Goal: Browse casually

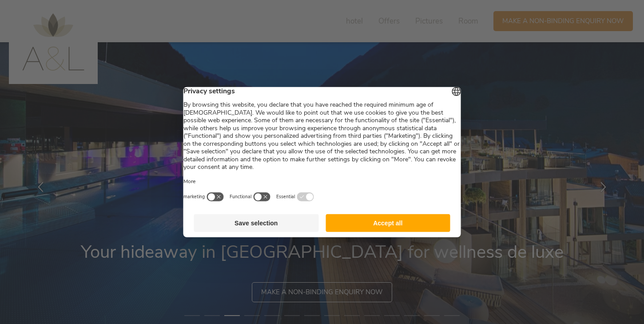
click at [291, 224] on button "Save selection" at bounding box center [256, 223] width 125 height 18
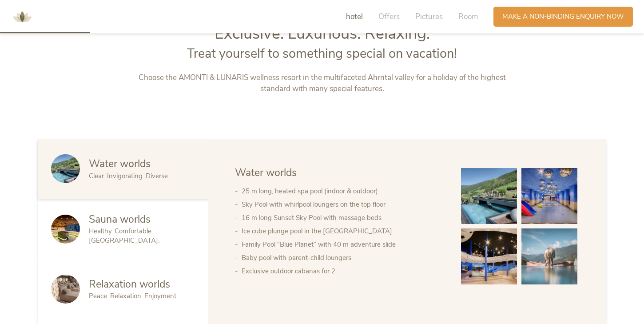
scroll to position [389, 0]
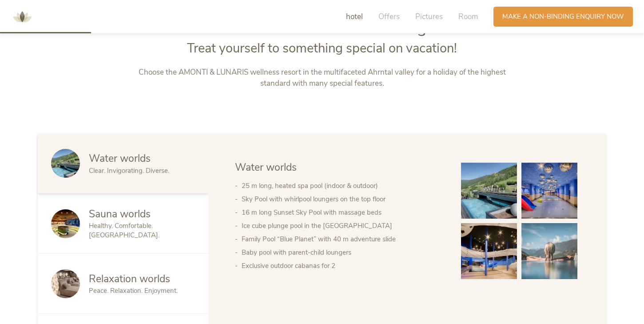
click at [135, 229] on font "Healthy. Comfortable. [GEOGRAPHIC_DATA]." at bounding box center [124, 230] width 71 height 18
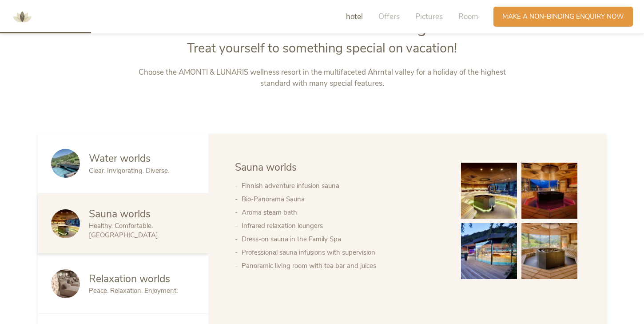
click at [137, 278] on font "Relaxation worlds" at bounding box center [129, 279] width 81 height 14
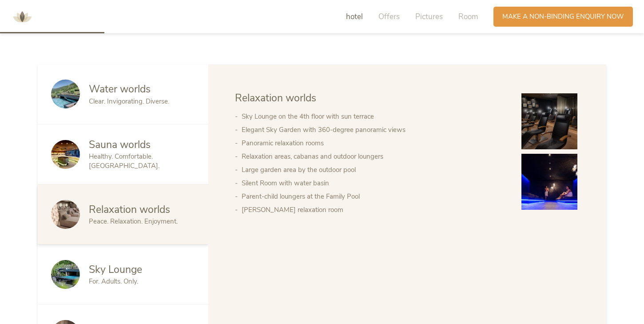
scroll to position [466, 0]
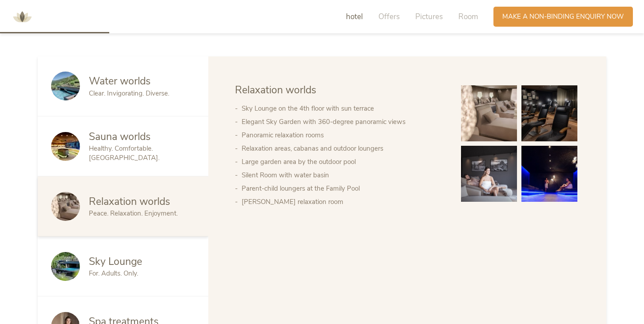
click at [137, 278] on div "For. Adults. Only." at bounding box center [142, 273] width 106 height 9
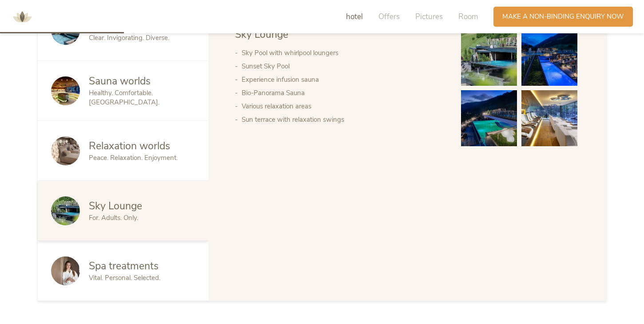
scroll to position [530, 0]
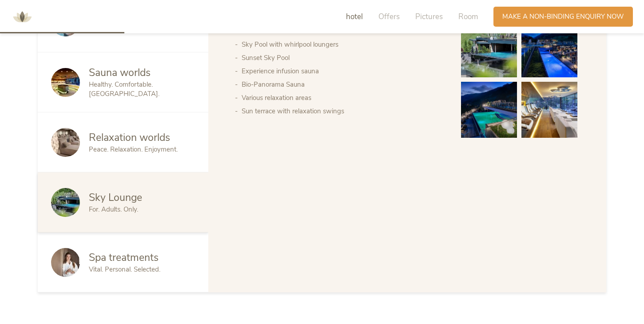
click at [164, 257] on div "Spa treatments" at bounding box center [142, 258] width 106 height 14
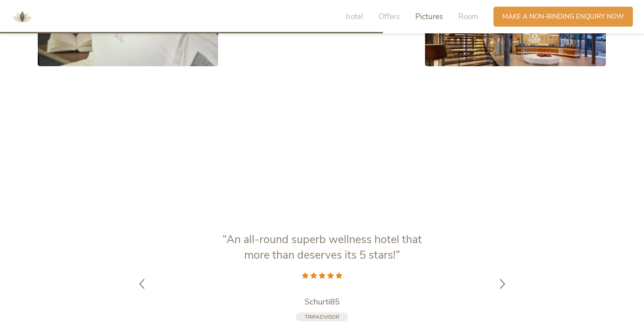
scroll to position [1618, 0]
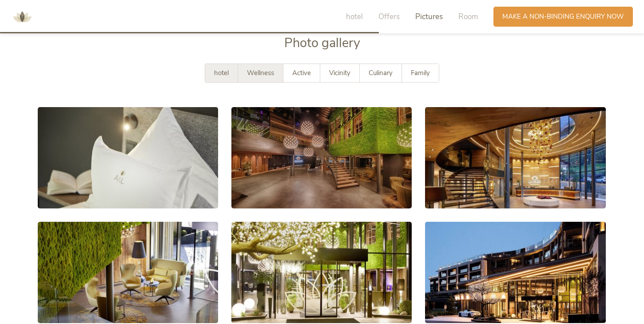
click at [268, 77] on font "Wellness" at bounding box center [260, 72] width 27 height 9
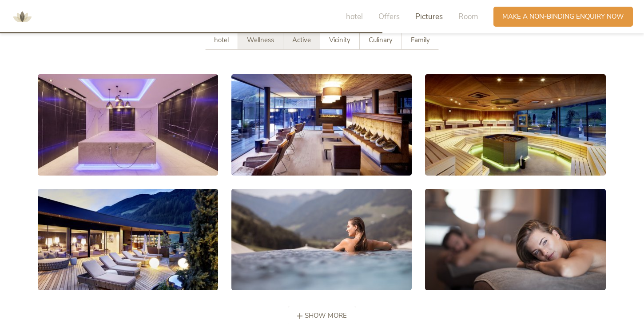
scroll to position [1636, 0]
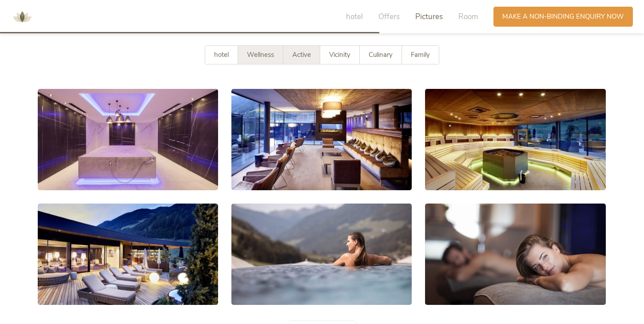
click at [299, 59] on font "Active" at bounding box center [301, 54] width 19 height 9
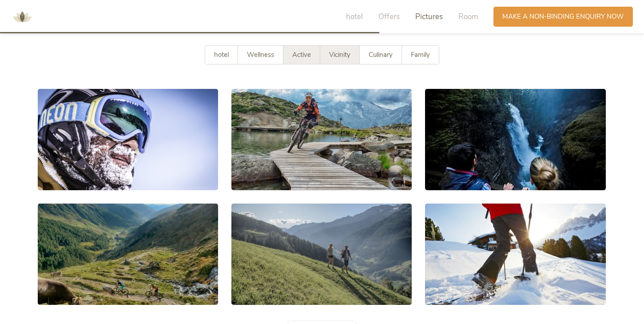
click at [348, 59] on font "Vicinity" at bounding box center [339, 54] width 21 height 9
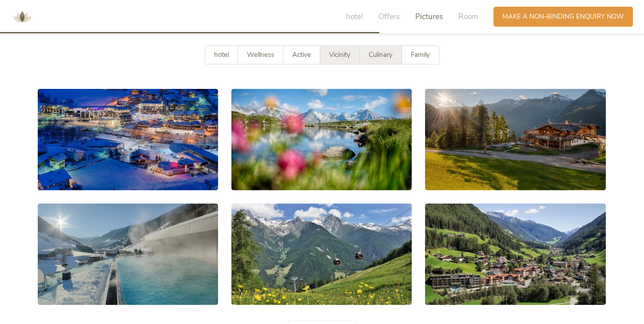
click at [376, 59] on font "Culinary" at bounding box center [381, 54] width 24 height 9
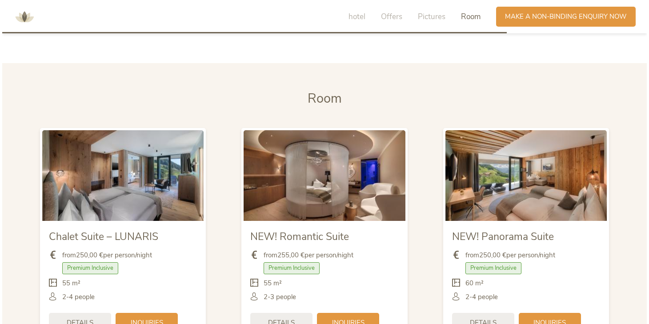
scroll to position [2175, 0]
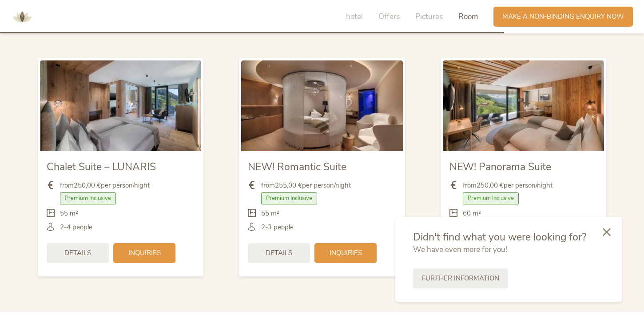
click at [464, 257] on div "Didn't find what you were looking for? We have even more for you! Further infor…" at bounding box center [508, 259] width 227 height 85
click at [607, 228] on icon at bounding box center [607, 231] width 8 height 8
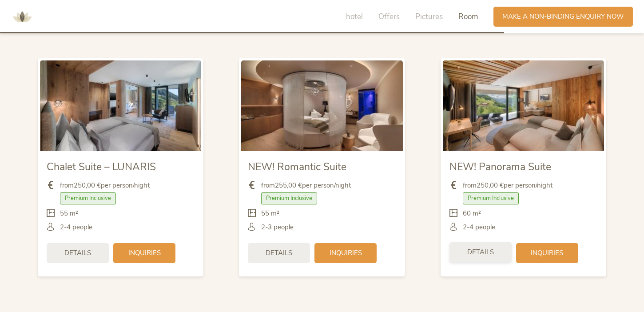
click at [499, 258] on div "Details" at bounding box center [481, 252] width 62 height 20
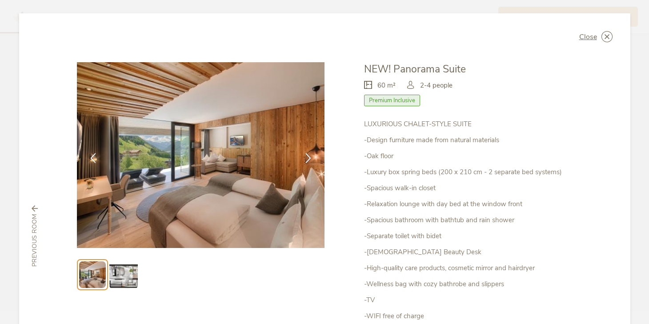
click at [132, 280] on img at bounding box center [123, 274] width 28 height 28
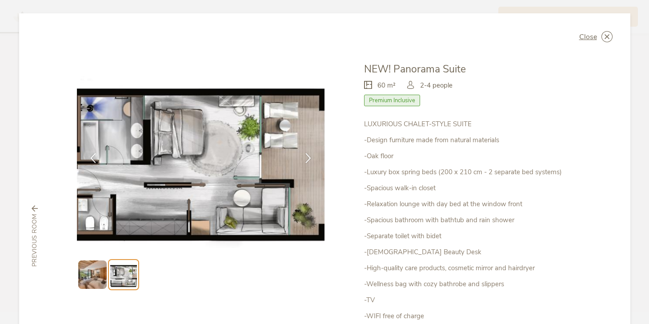
click at [89, 276] on img at bounding box center [92, 274] width 28 height 28
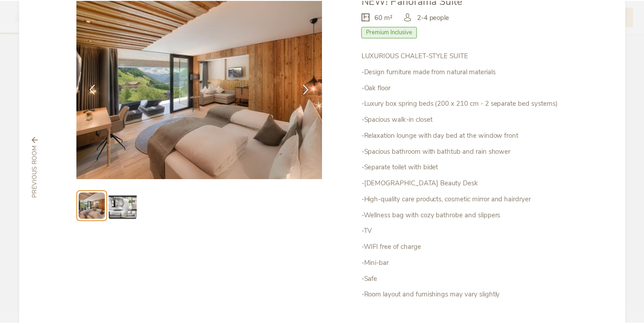
scroll to position [0, 0]
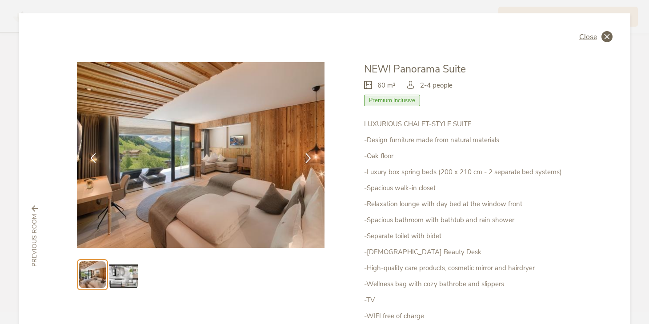
click at [607, 31] on icon at bounding box center [606, 36] width 11 height 11
